Goal: Find contact information: Find contact information

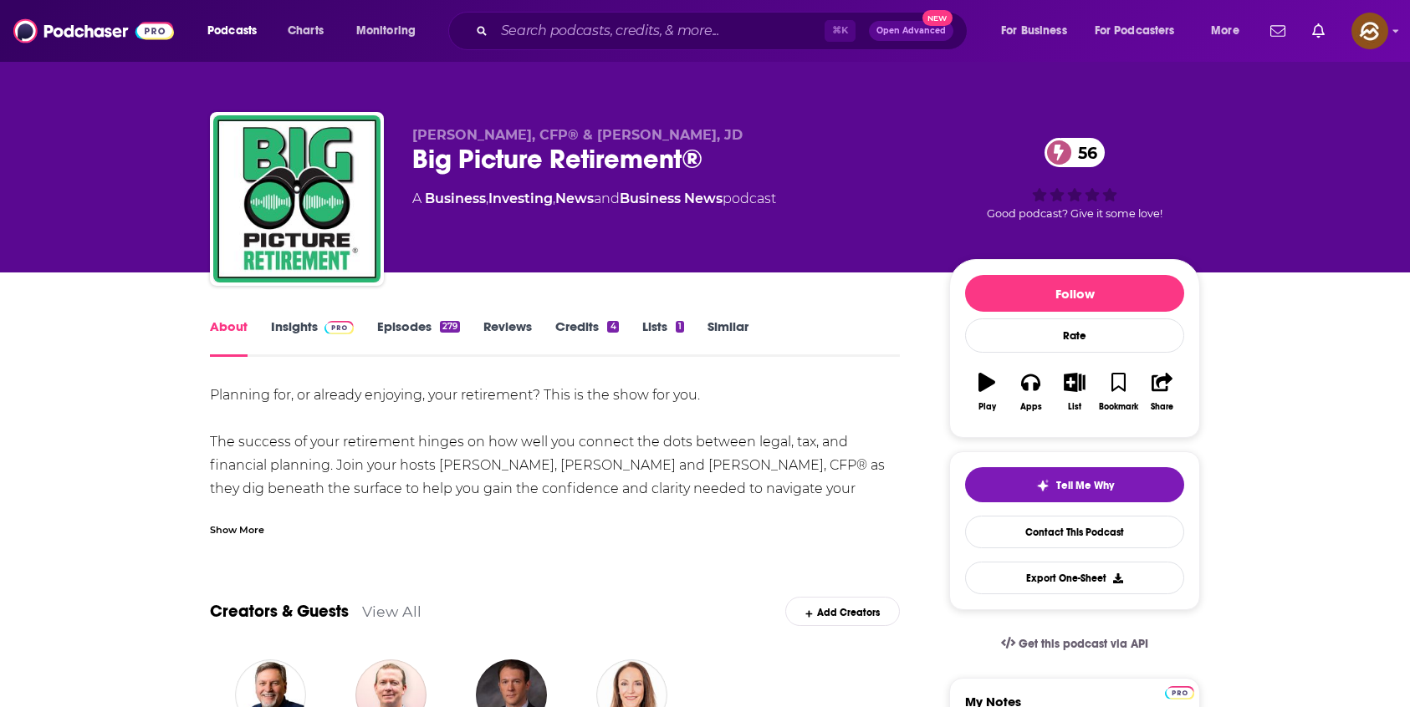
click at [441, 137] on span "Devin Carroll, CFP® & John Ross, JD" at bounding box center [577, 135] width 330 height 16
drag, startPoint x: 441, startPoint y: 136, endPoint x: 483, endPoint y: 135, distance: 41.8
copy span "Devin Carroll"
click at [483, 135] on span "Devin Carroll, CFP® & John Ross, JD" at bounding box center [577, 135] width 330 height 16
click at [1021, 386] on icon "button" at bounding box center [1030, 382] width 18 height 18
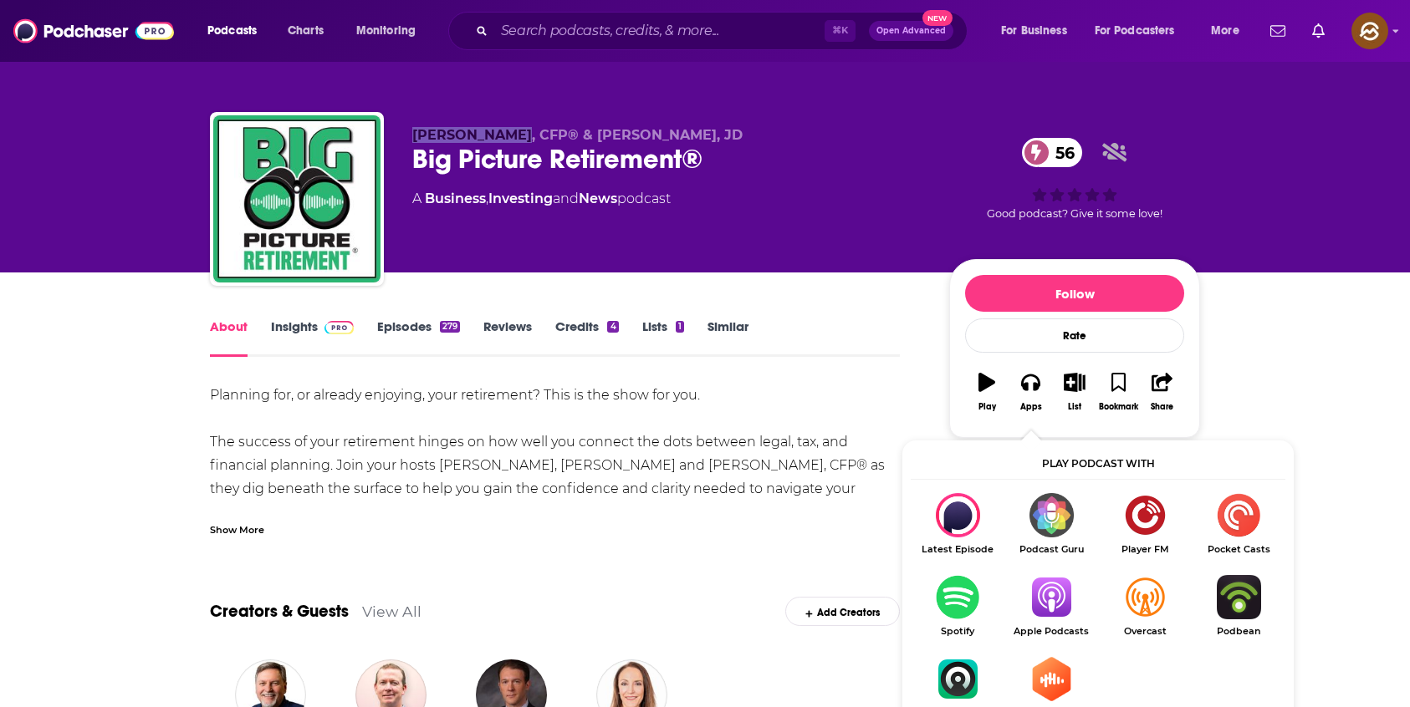
click at [1061, 600] on img "Show Listen On dropdown" at bounding box center [1051, 597] width 94 height 44
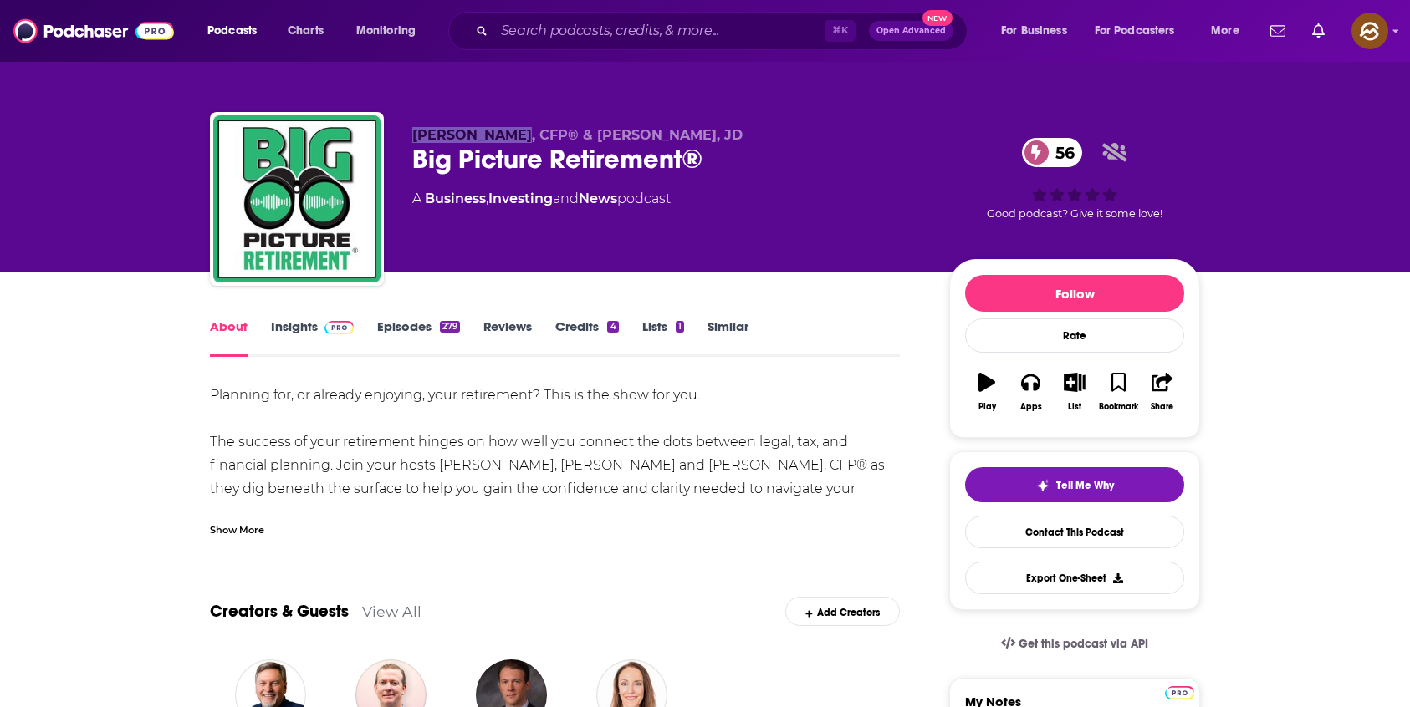
click at [326, 344] on link "Insights" at bounding box center [312, 338] width 83 height 38
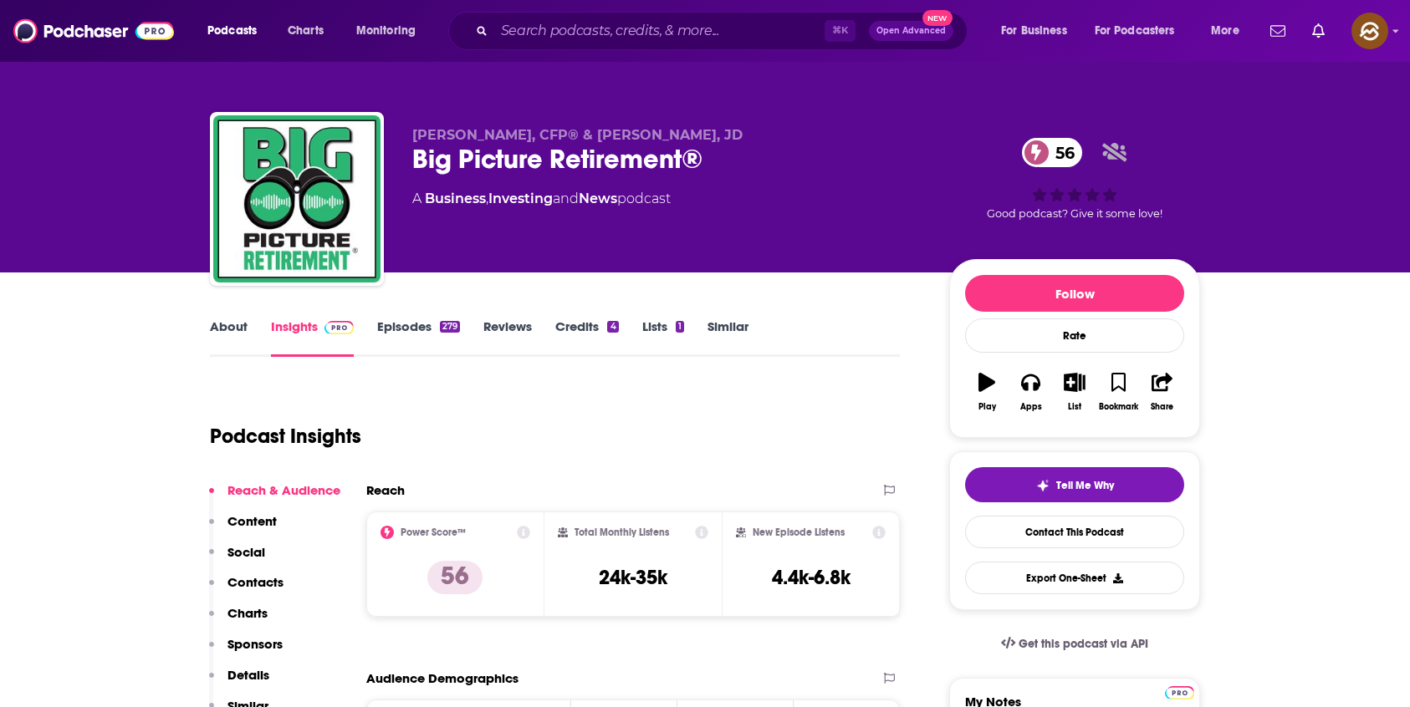
click at [258, 581] on p "Contacts" at bounding box center [255, 582] width 56 height 16
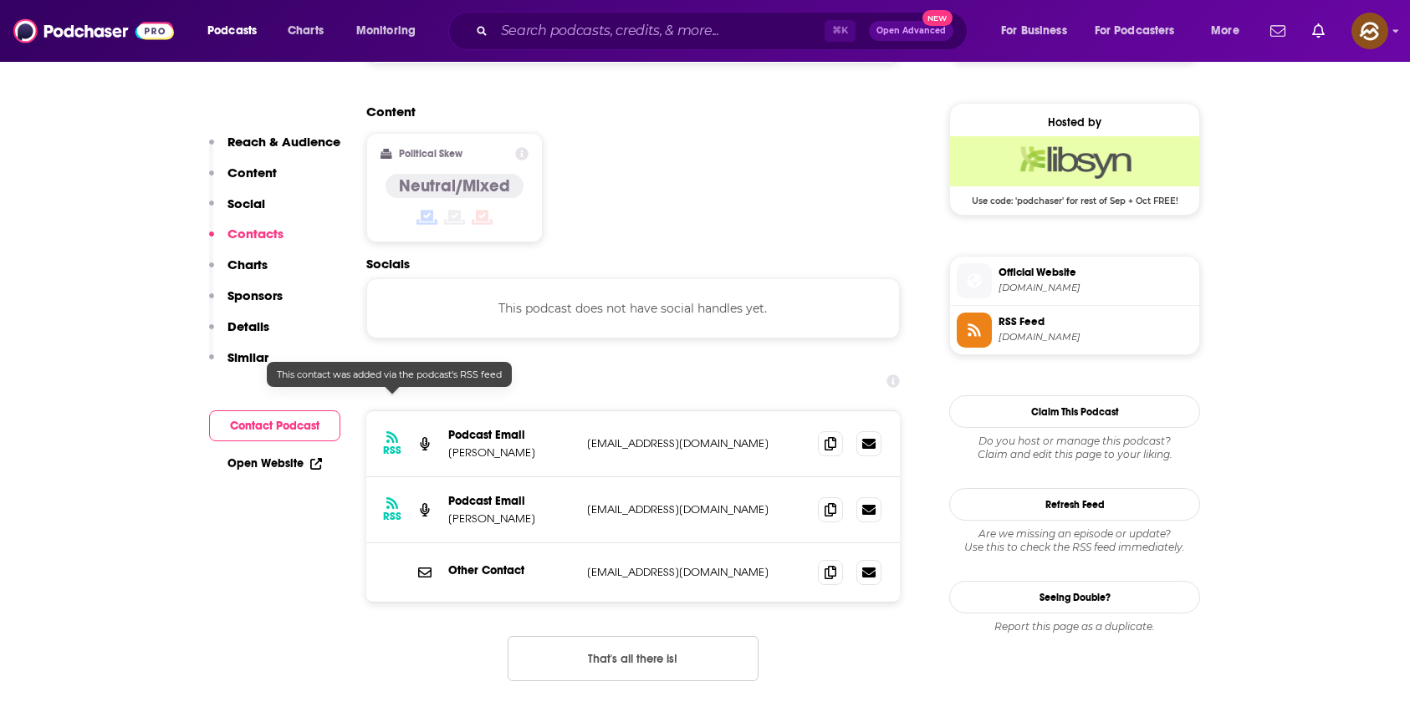
scroll to position [1344, 0]
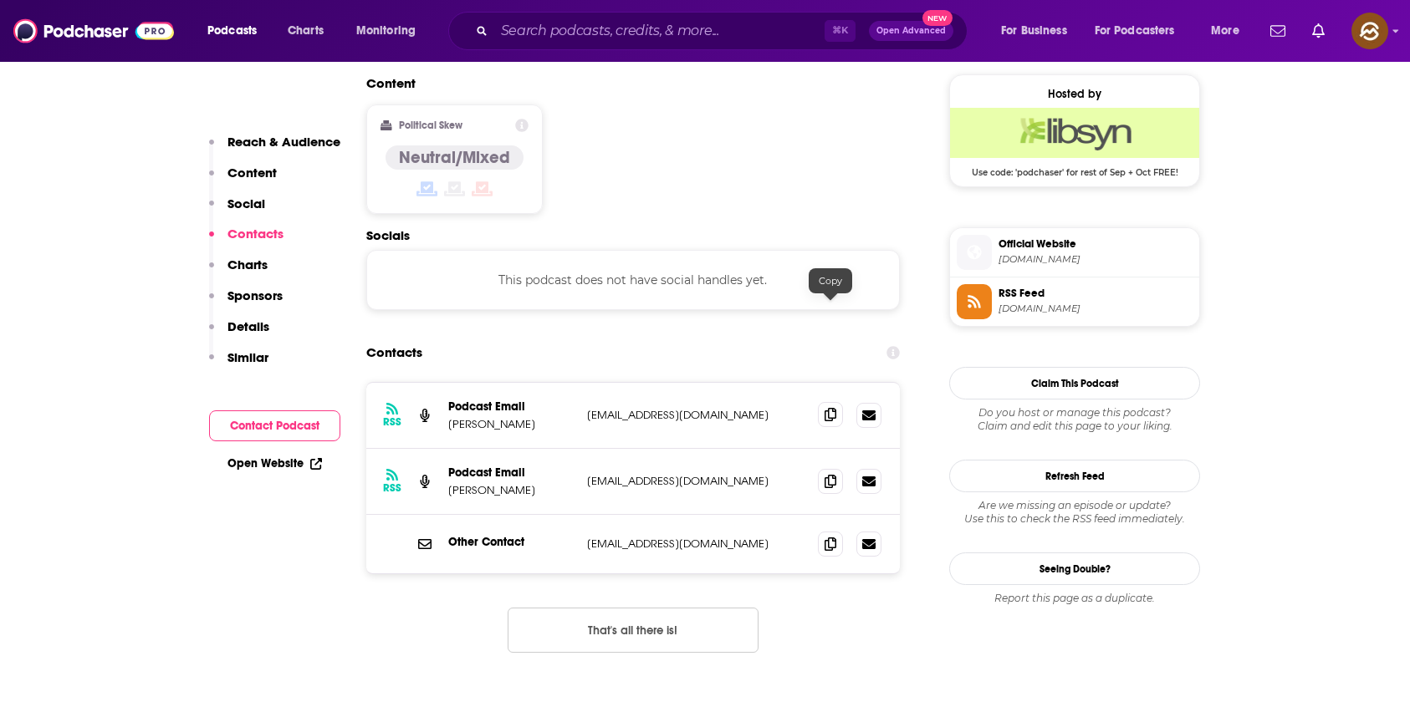
click at [829, 408] on icon at bounding box center [830, 414] width 12 height 13
click at [831, 474] on icon at bounding box center [830, 480] width 12 height 13
click at [839, 531] on span at bounding box center [830, 543] width 25 height 25
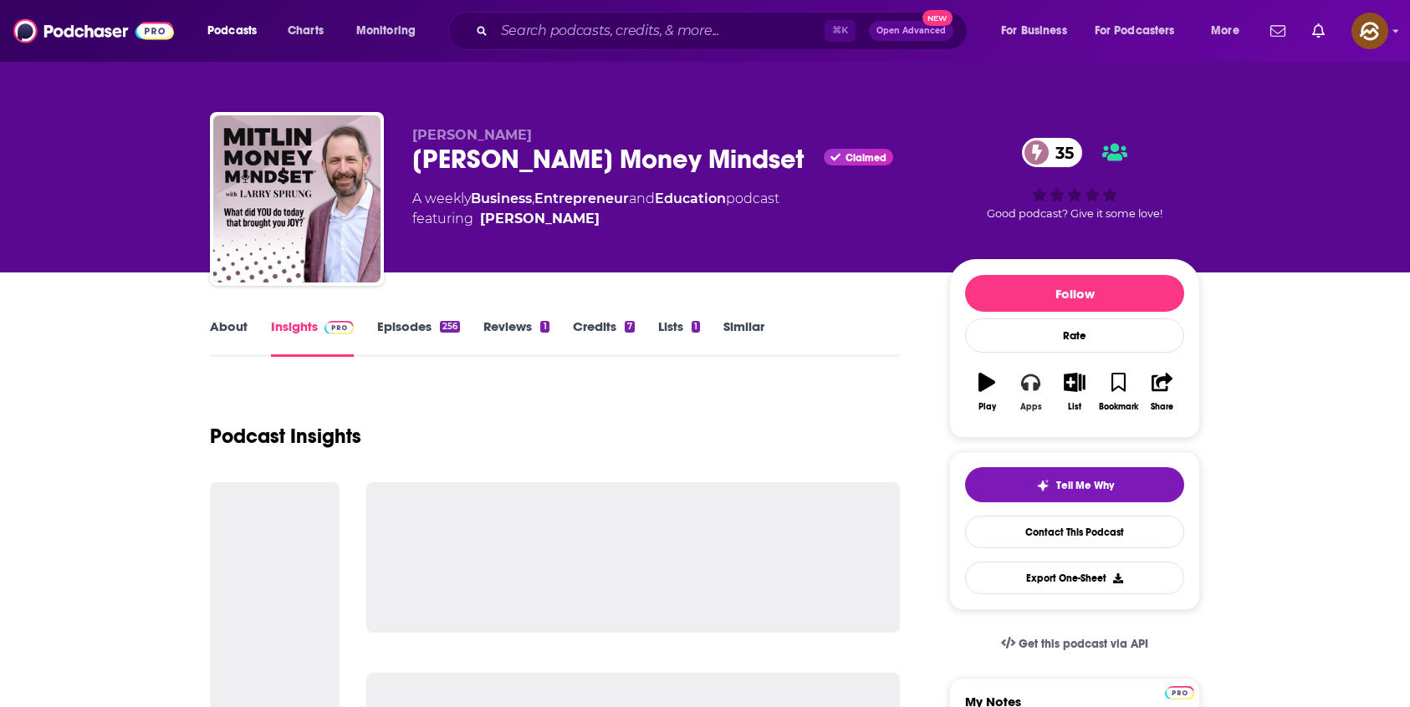
click at [1015, 379] on button "Apps" at bounding box center [1029, 392] width 43 height 60
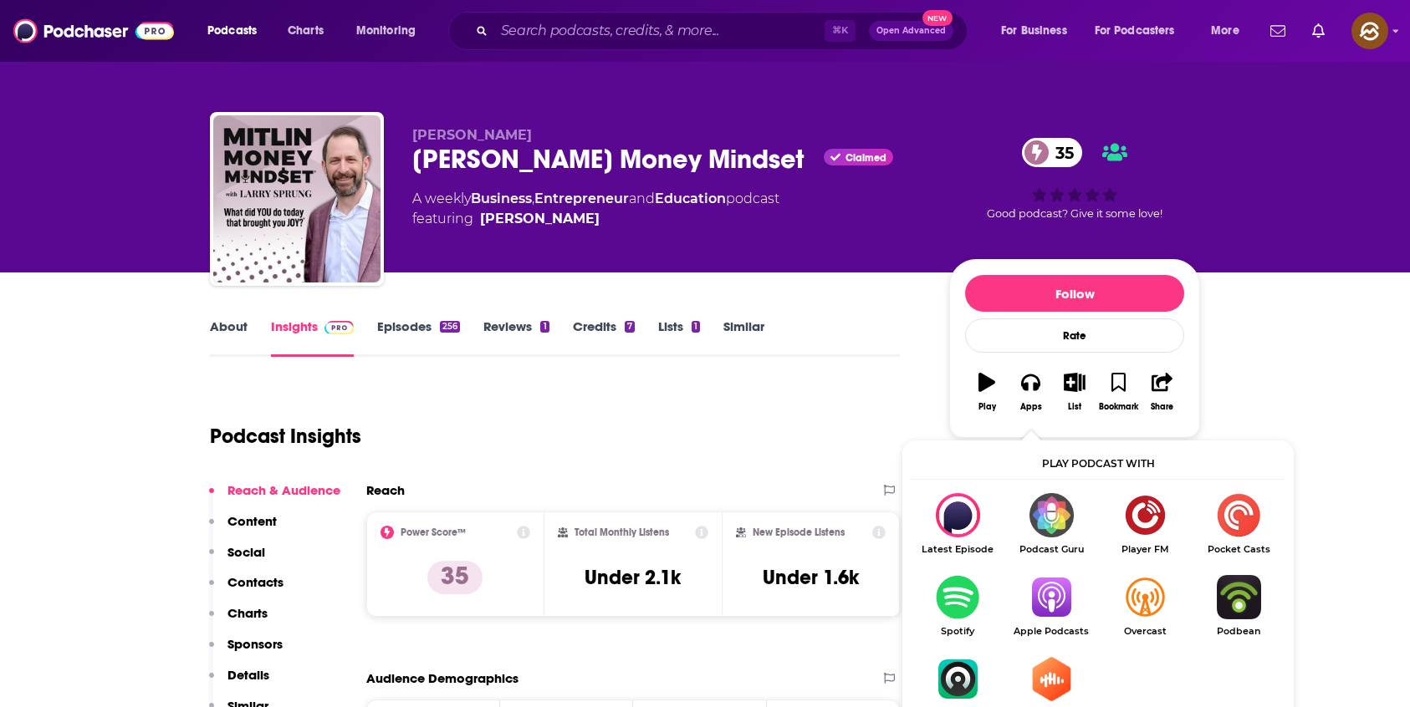
click at [1077, 618] on img "Show Listen On dropdown" at bounding box center [1051, 597] width 94 height 44
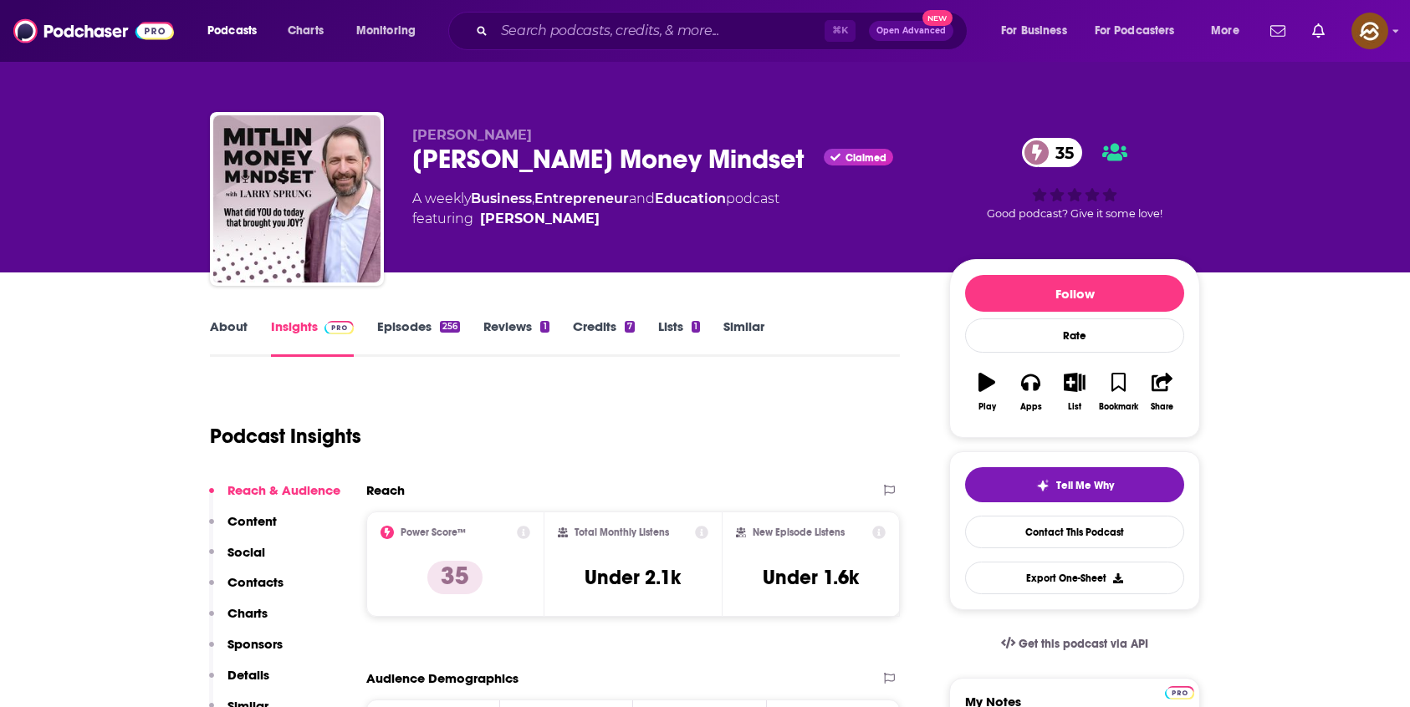
click at [462, 136] on span "Lawrence Sprung" at bounding box center [472, 135] width 120 height 16
drag, startPoint x: 462, startPoint y: 136, endPoint x: 534, endPoint y: 136, distance: 72.7
copy p "Lawrence Sprung"
click at [532, 136] on span "Lawrence Sprung" at bounding box center [472, 135] width 120 height 16
click at [263, 586] on p "Contacts" at bounding box center [255, 582] width 56 height 16
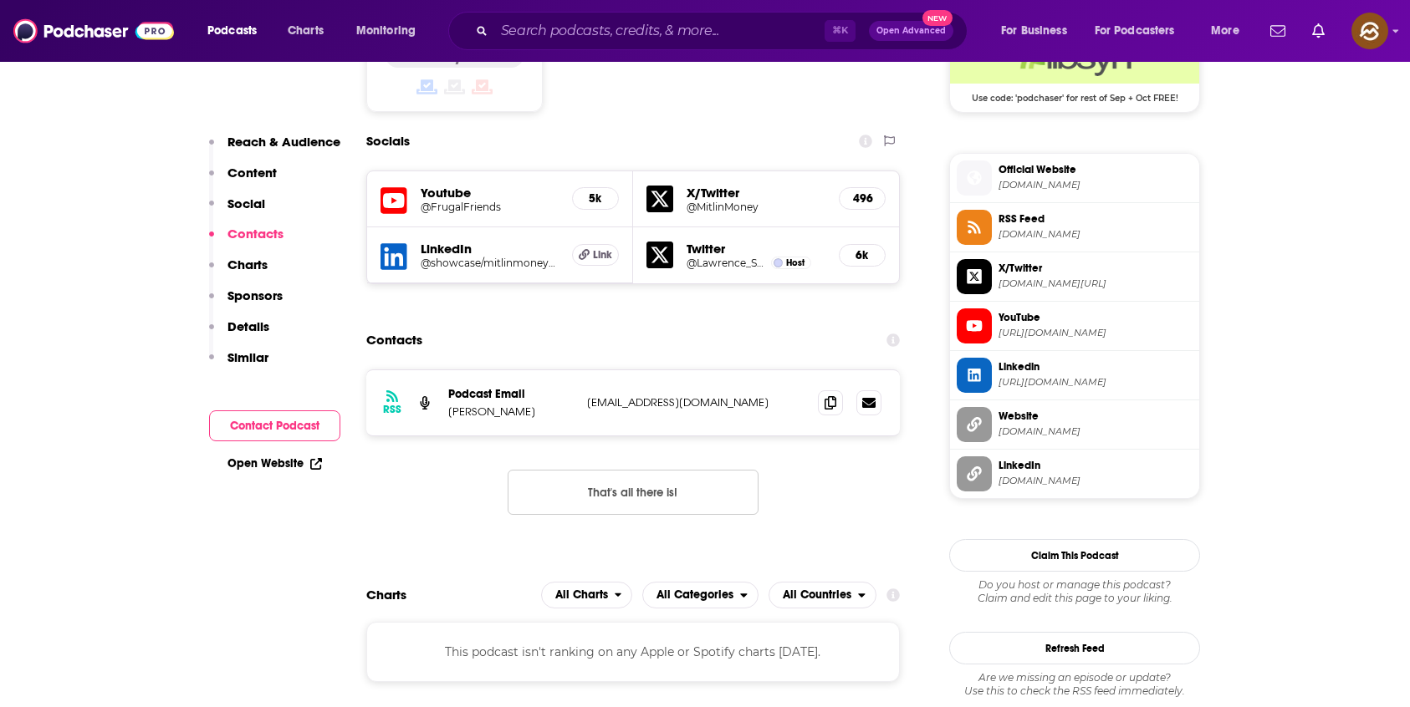
scroll to position [1434, 0]
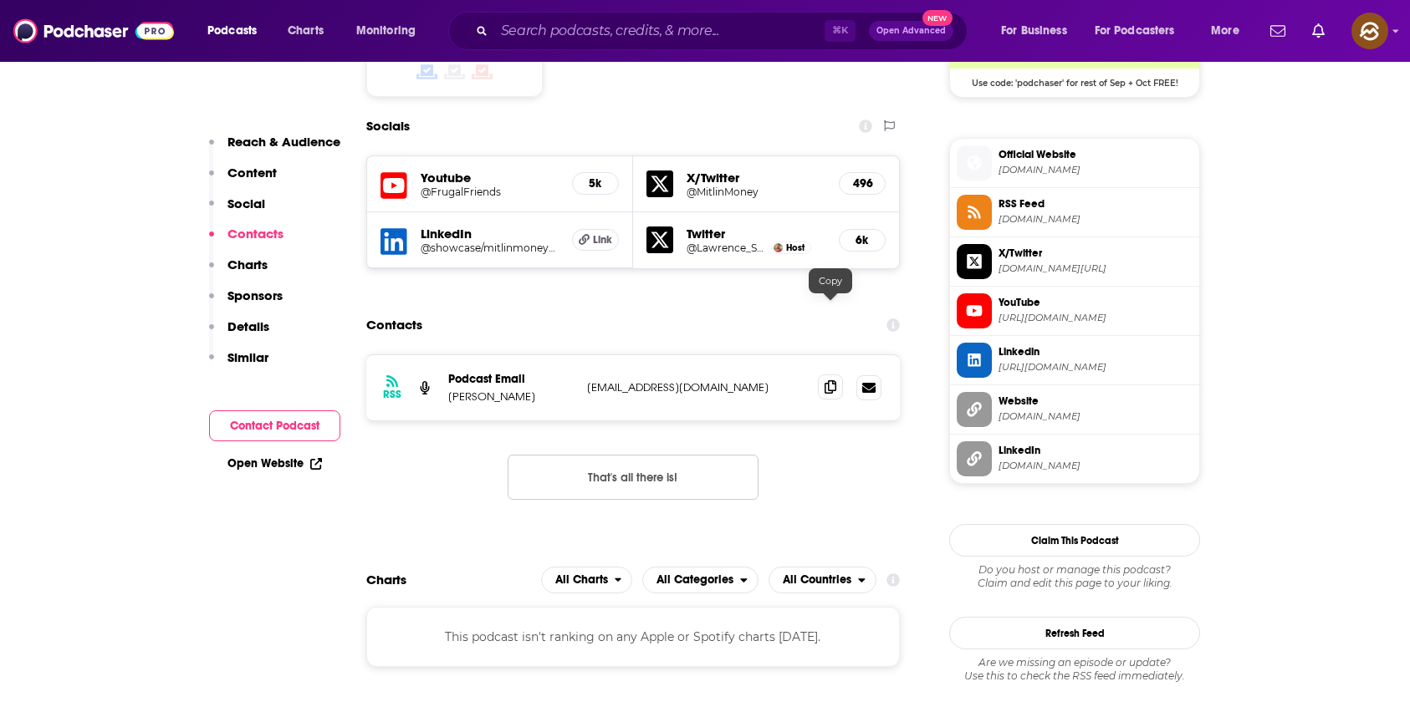
click at [826, 380] on icon at bounding box center [830, 386] width 12 height 13
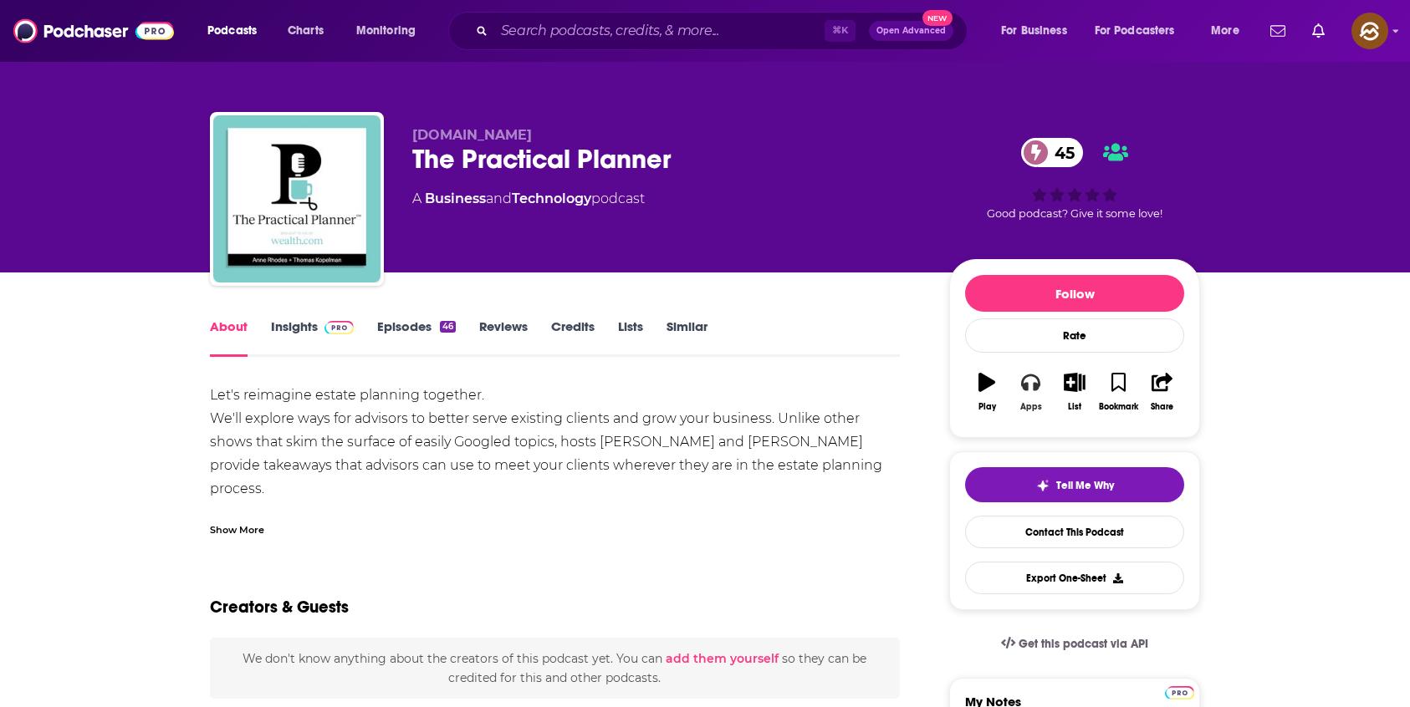
click at [1015, 395] on button "Apps" at bounding box center [1029, 392] width 43 height 60
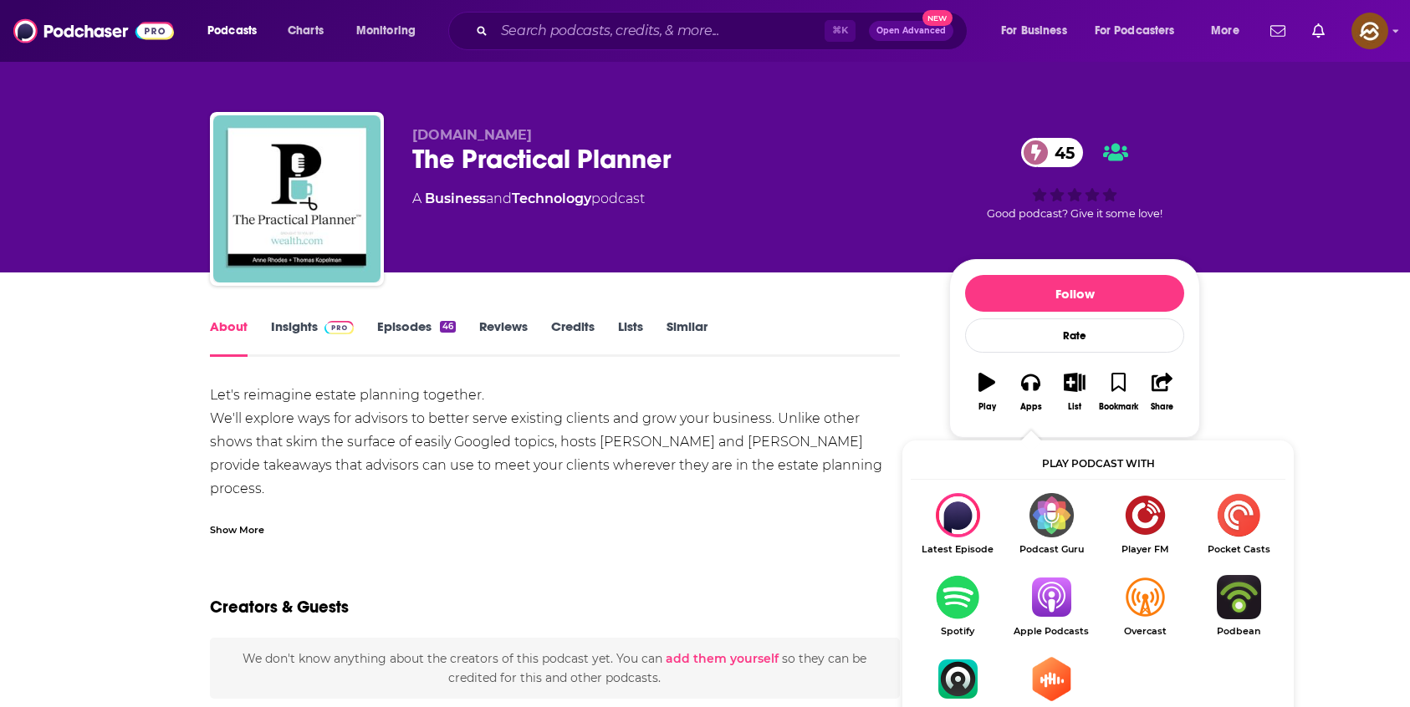
click at [1072, 604] on img "Show Listen On dropdown" at bounding box center [1051, 597] width 94 height 44
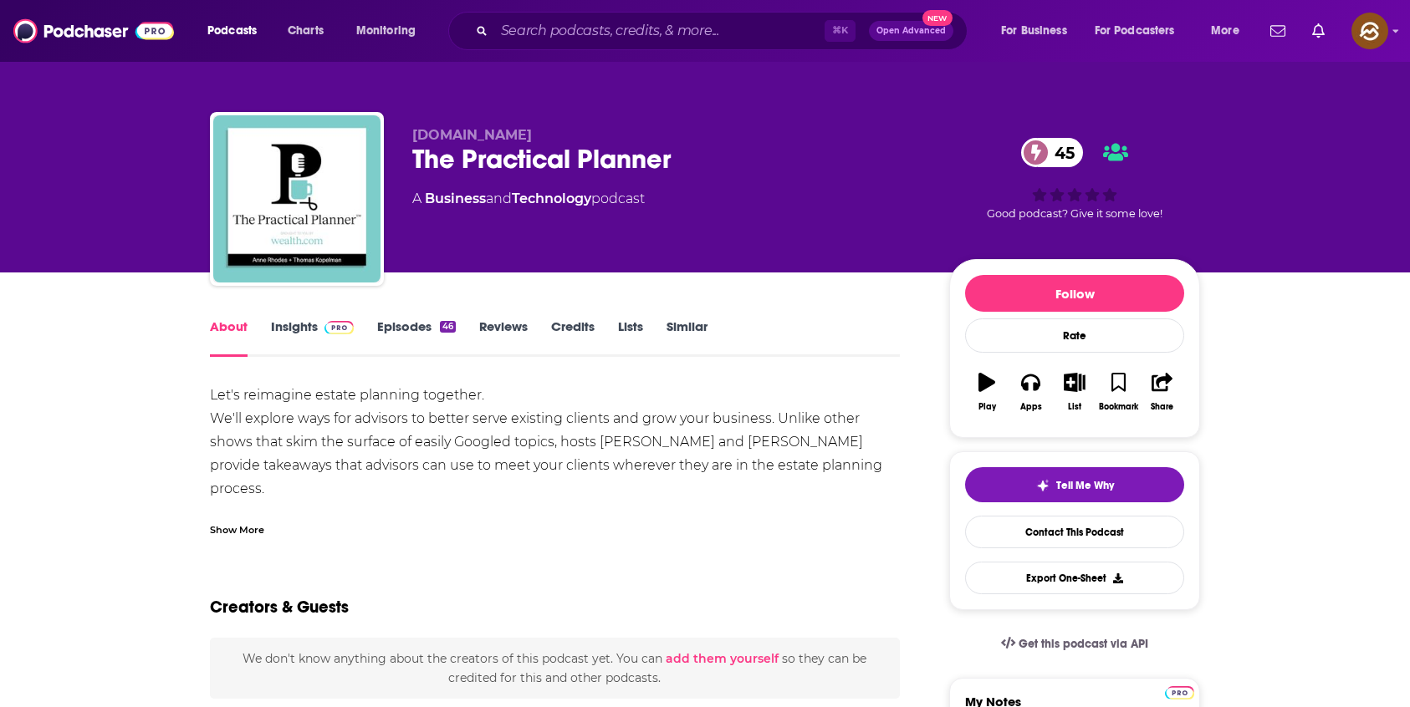
click at [241, 516] on div "Show More" at bounding box center [555, 523] width 690 height 28
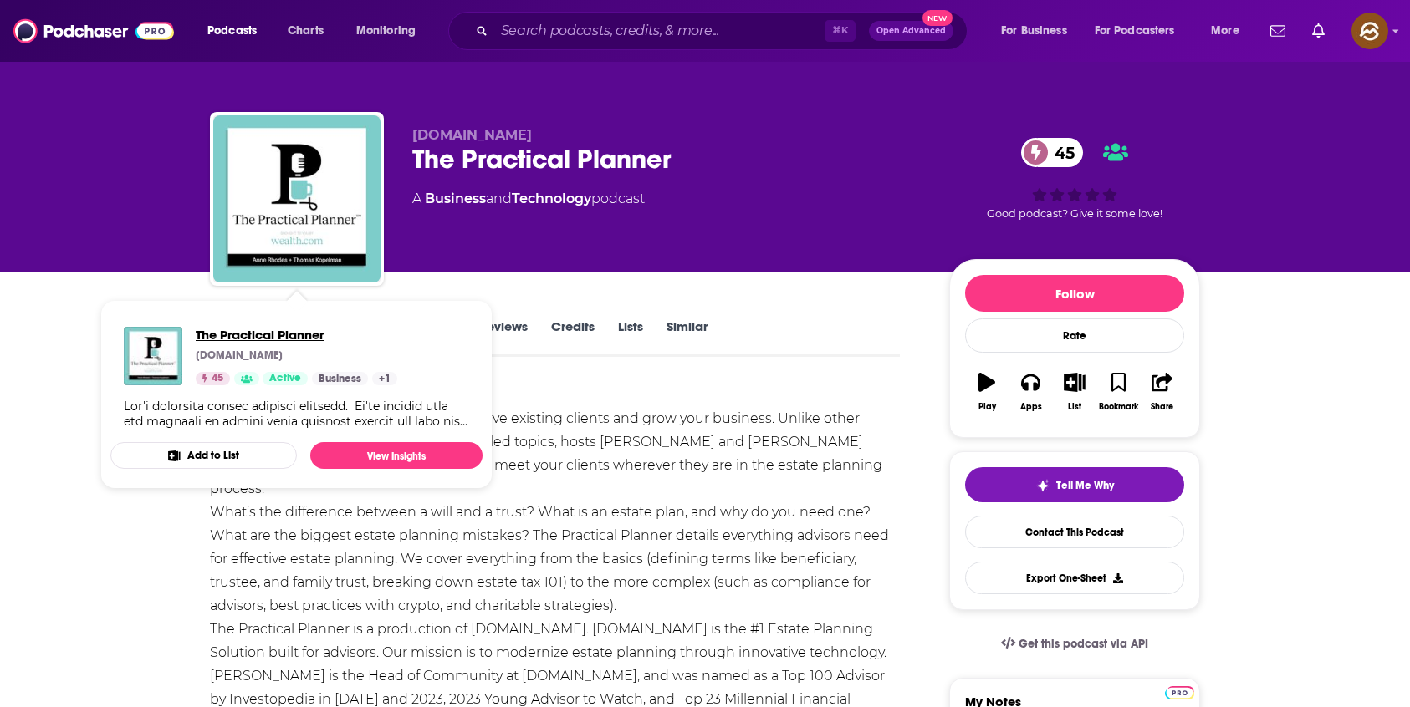
click at [308, 328] on span "The Practical Planner" at bounding box center [296, 335] width 201 height 16
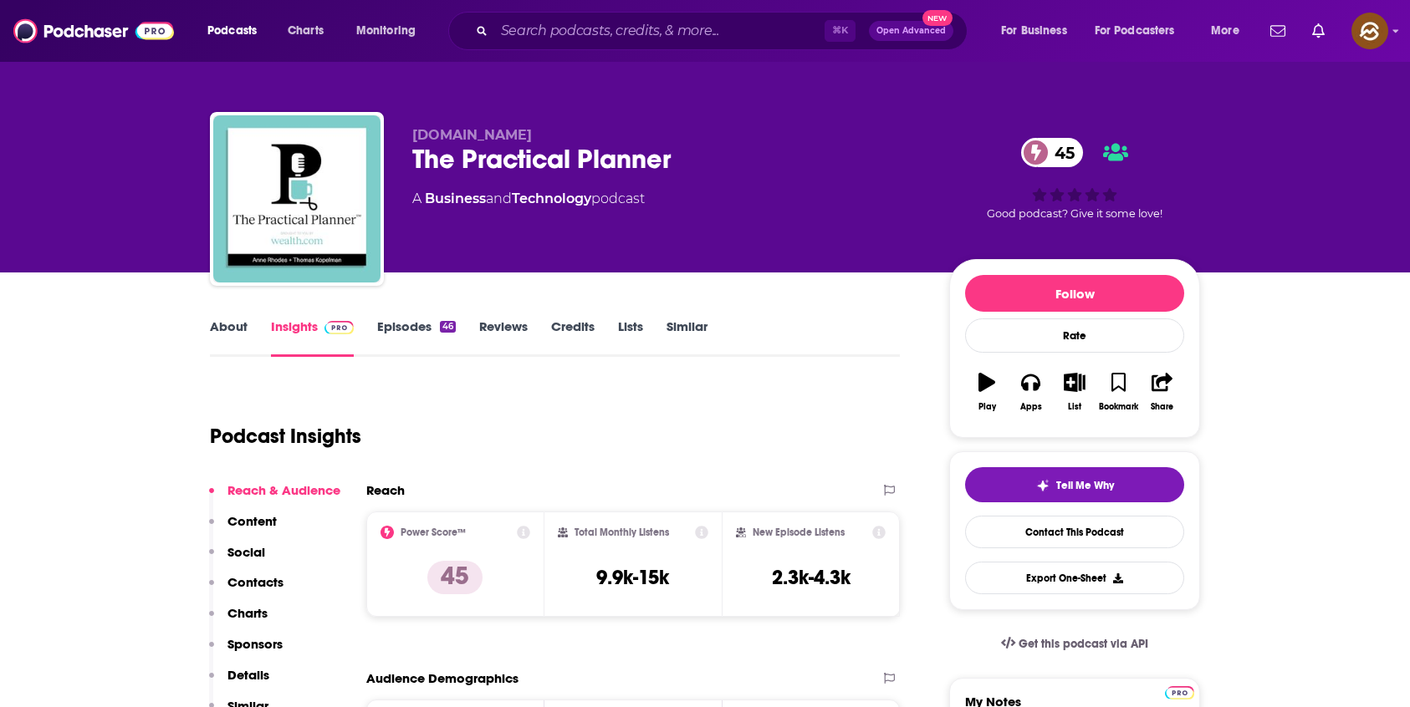
click at [304, 338] on link "Insights" at bounding box center [312, 338] width 83 height 38
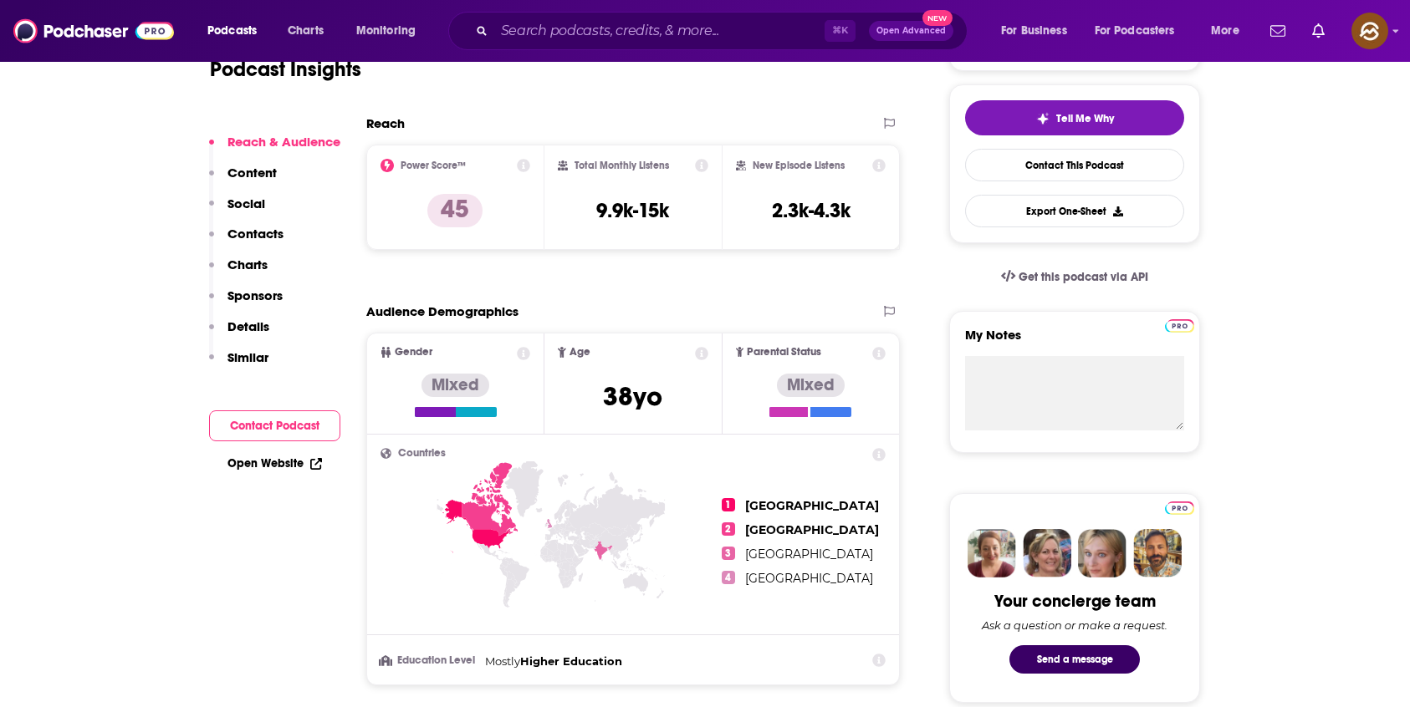
scroll to position [500, 0]
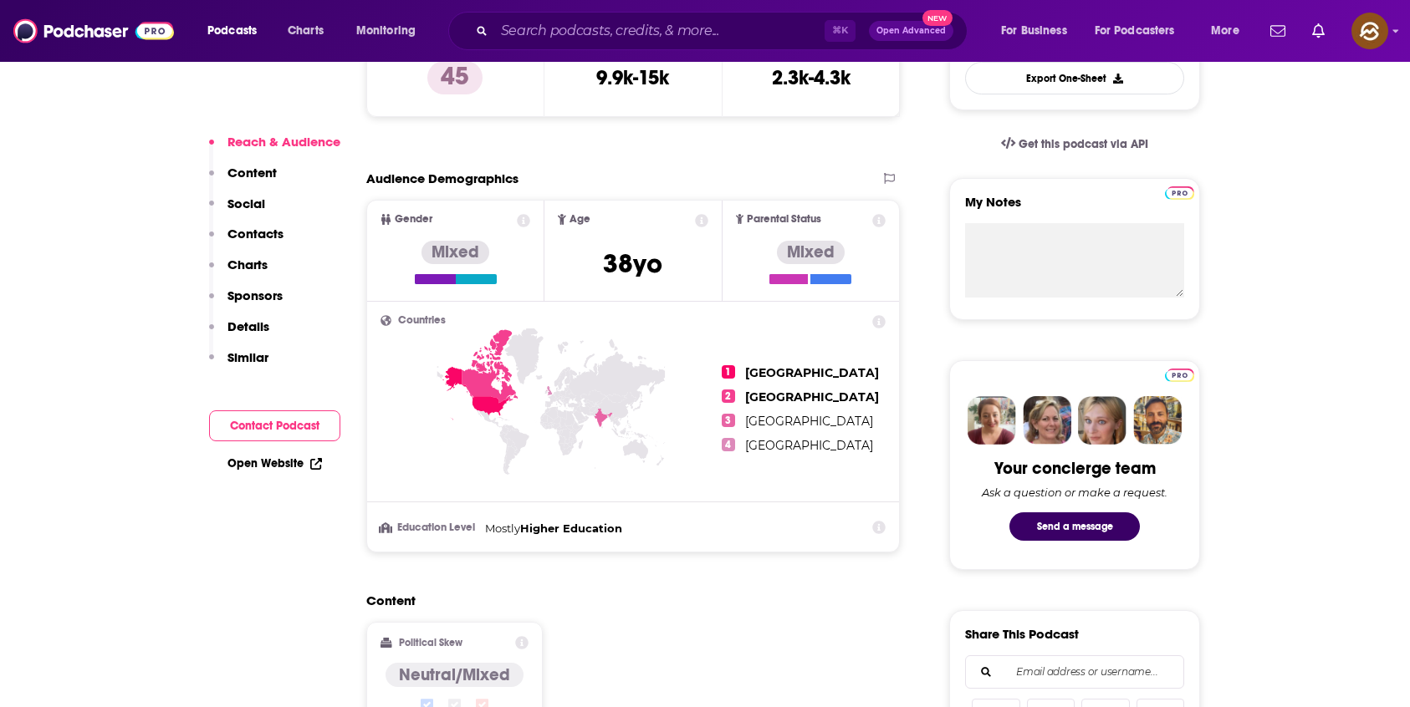
click at [266, 332] on p "Details" at bounding box center [248, 327] width 42 height 16
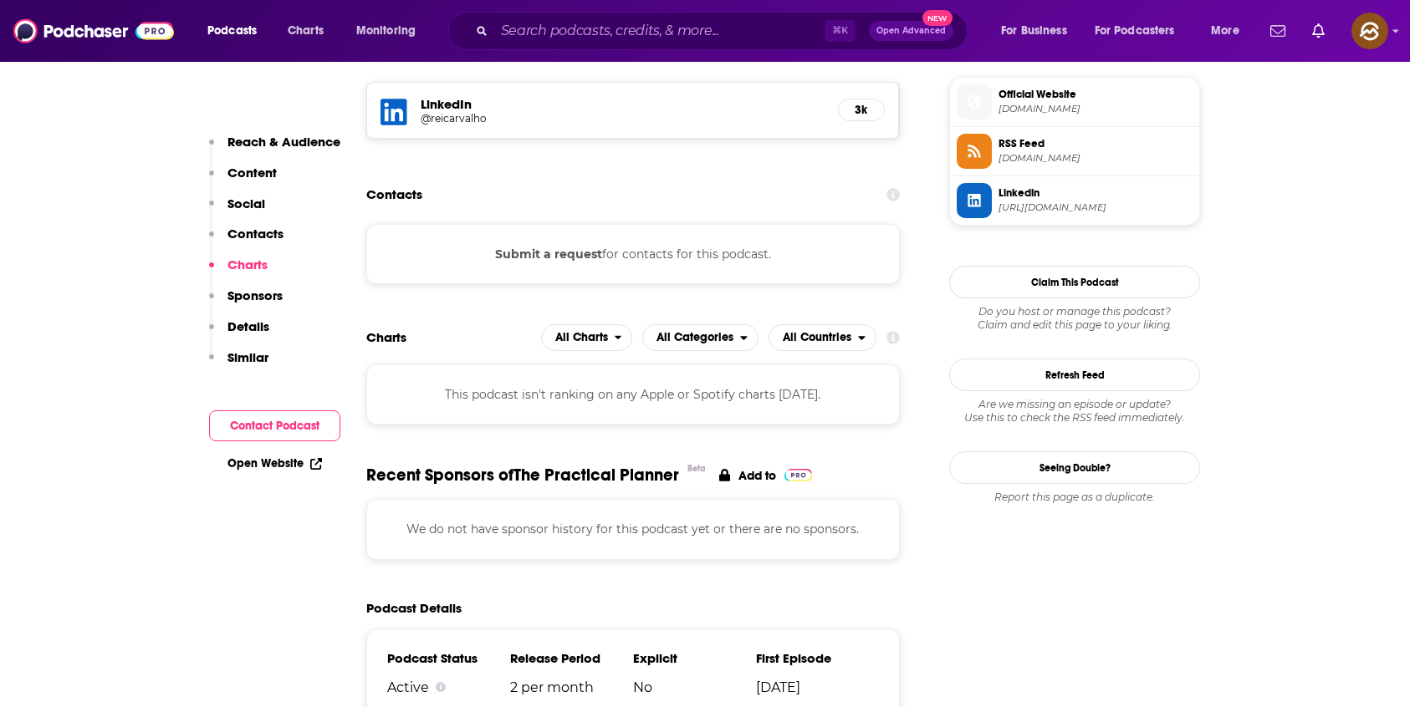
scroll to position [1207, 0]
click at [985, 111] on span at bounding box center [973, 103] width 35 height 18
click at [974, 148] on icon at bounding box center [973, 152] width 13 height 13
click at [969, 184] on span at bounding box center [973, 201] width 35 height 35
